Goal: Task Accomplishment & Management: Manage account settings

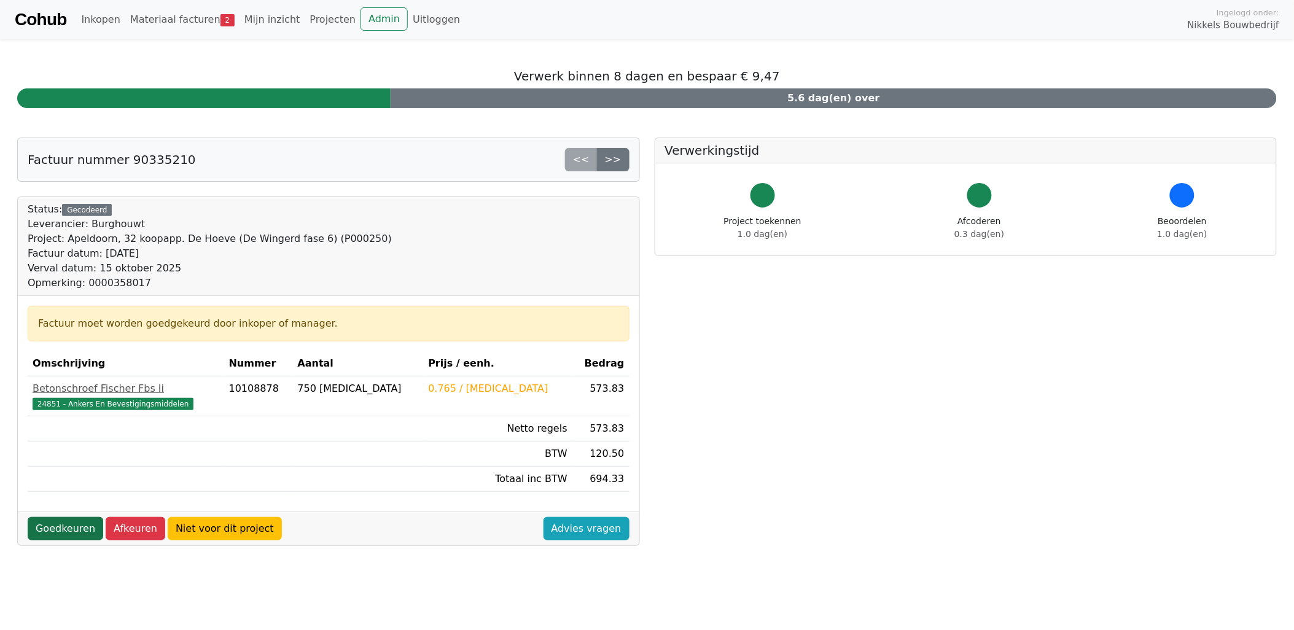
click at [68, 525] on link "Goedkeuren" at bounding box center [66, 528] width 76 height 23
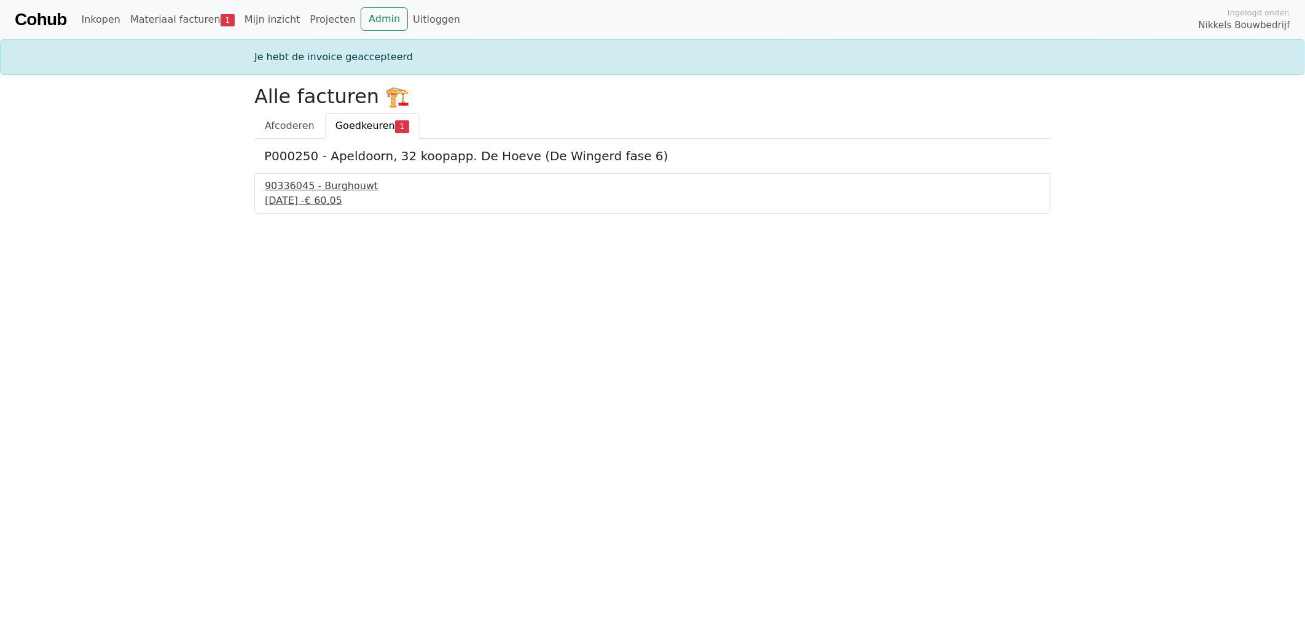
click at [319, 201] on div "16 september 2025 - € 60,05" at bounding box center [652, 200] width 775 height 15
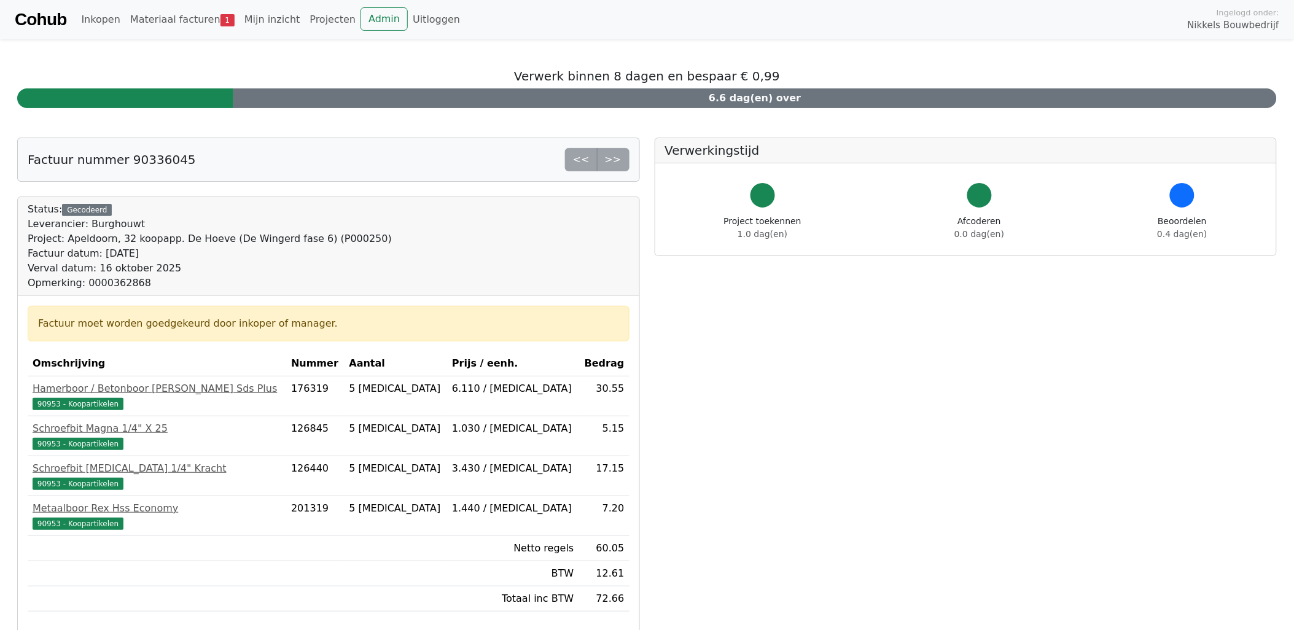
scroll to position [205, 0]
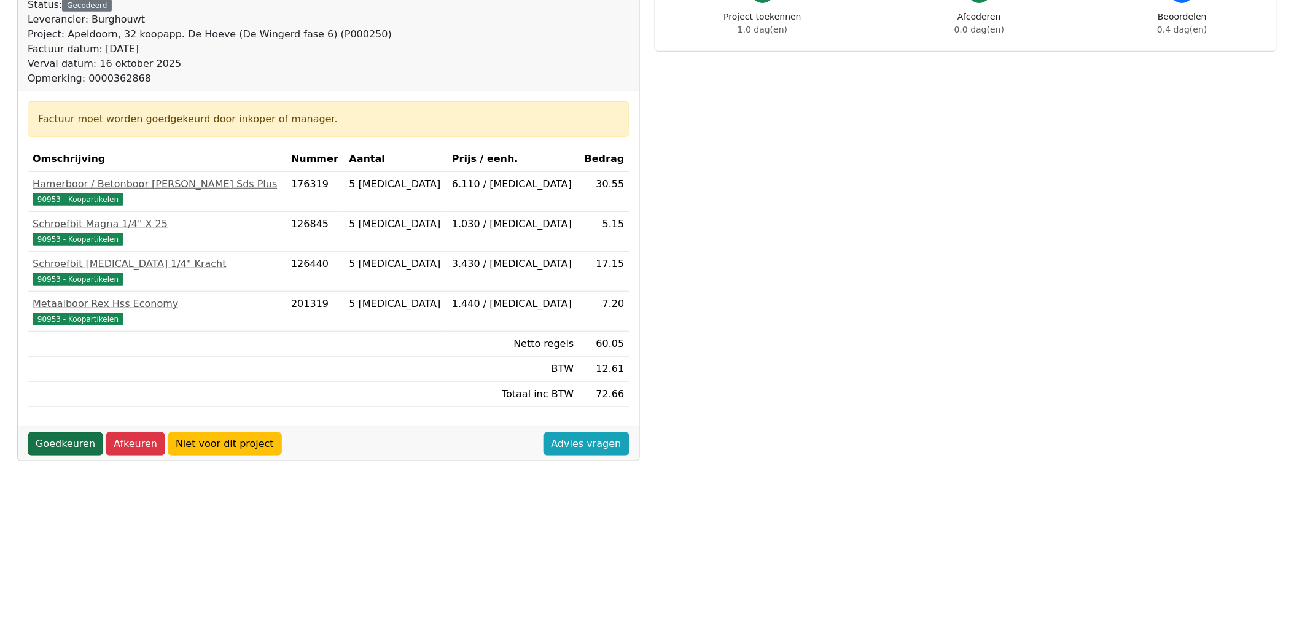
click at [69, 451] on link "Goedkeuren" at bounding box center [66, 443] width 76 height 23
